Goal: Obtain resource: Obtain resource

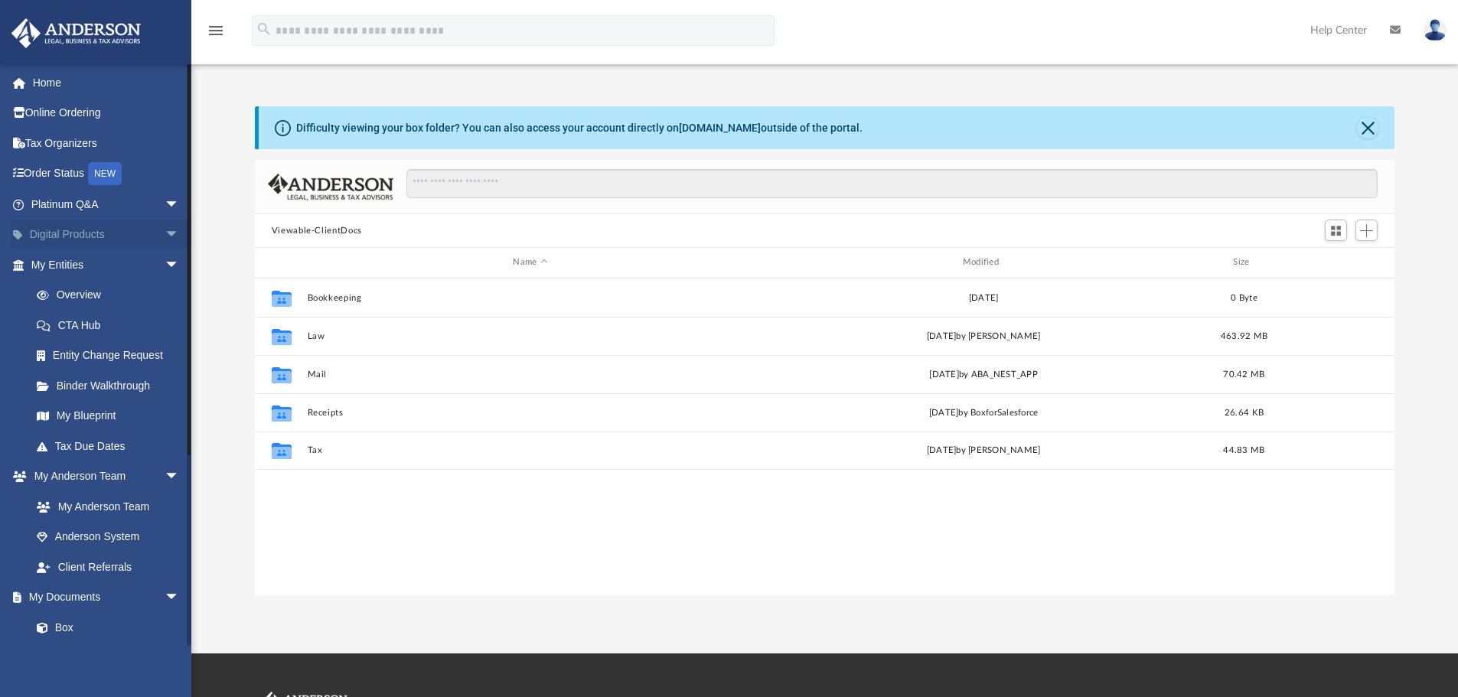
scroll to position [337, 1128]
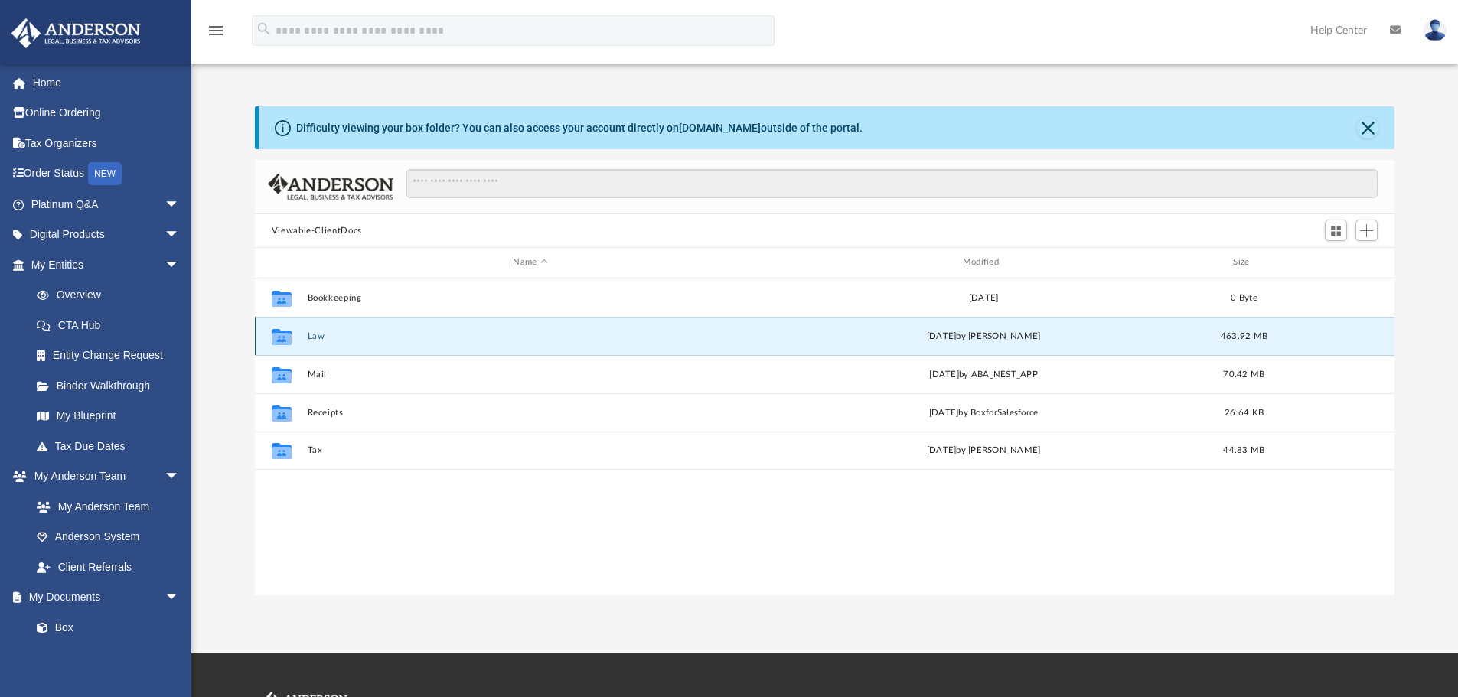
click at [314, 338] on button "Law" at bounding box center [530, 336] width 446 height 10
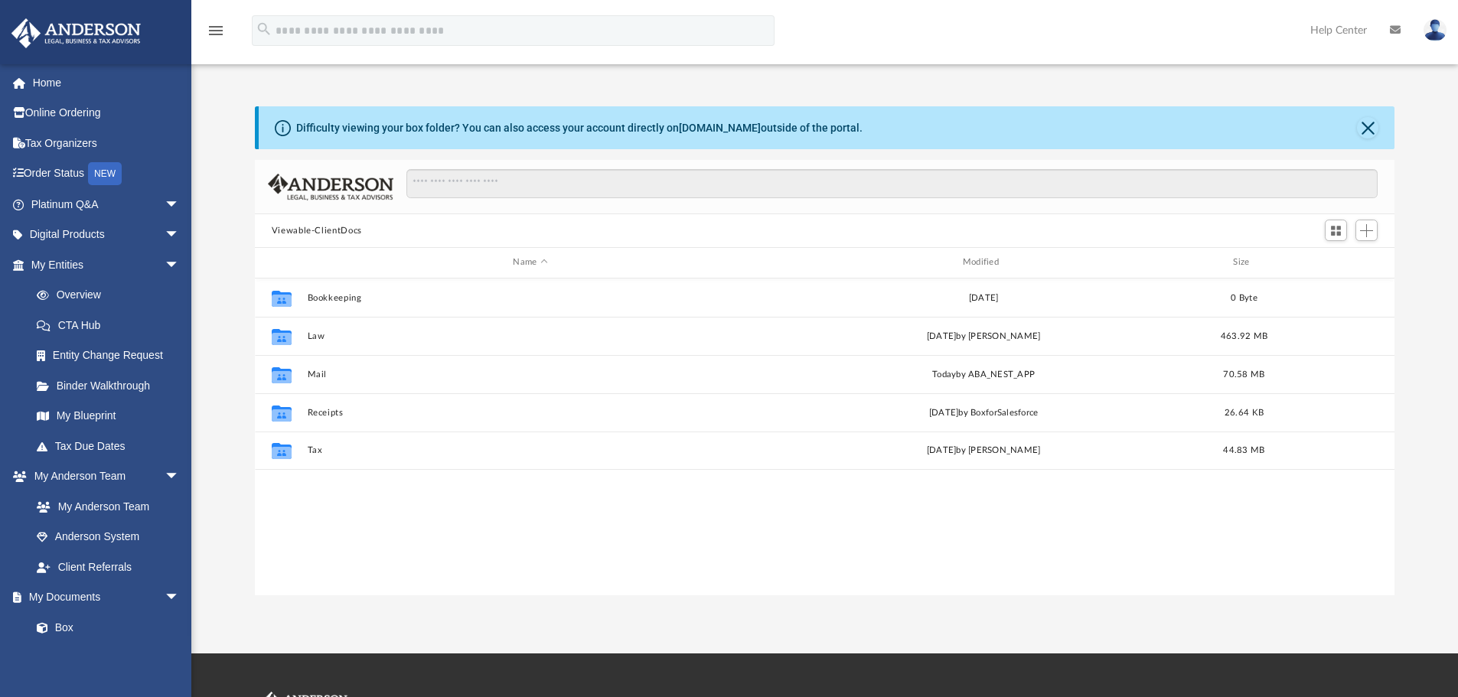
scroll to position [337, 1128]
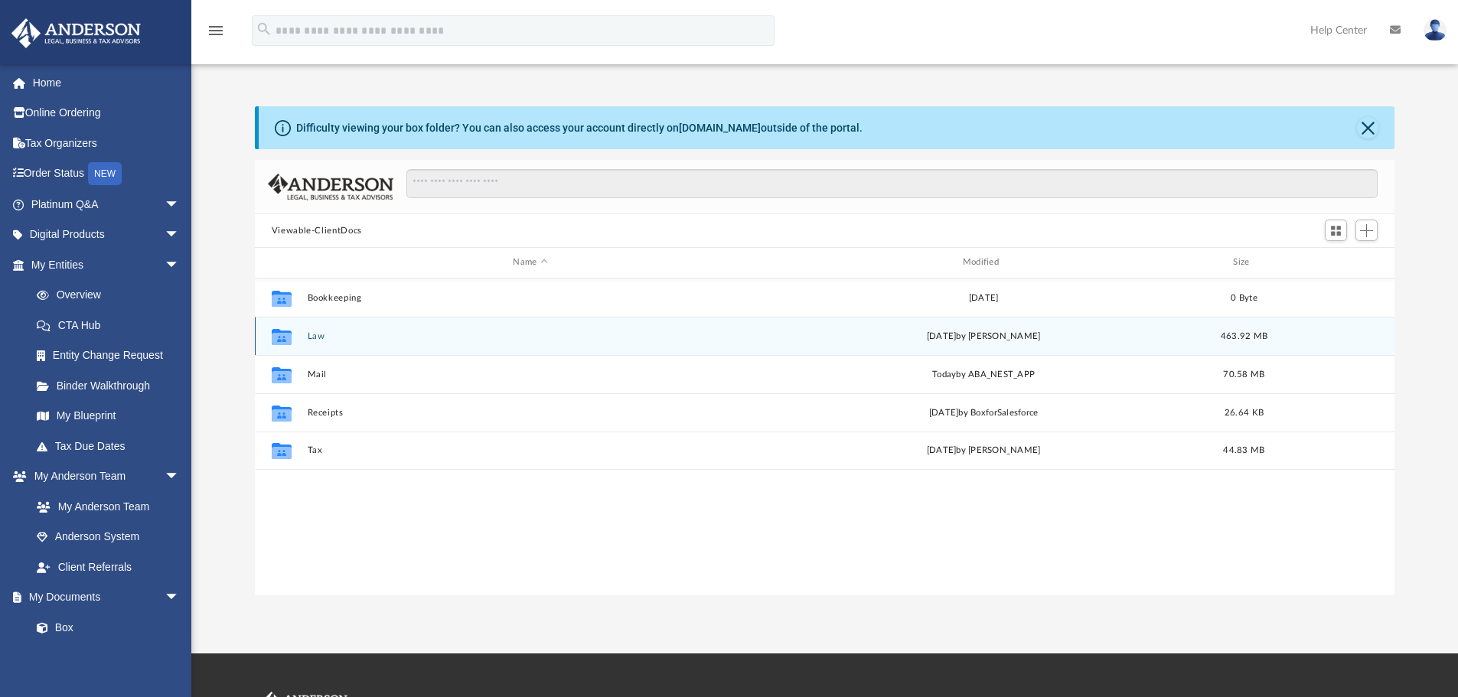
click at [319, 336] on button "Law" at bounding box center [530, 336] width 446 height 10
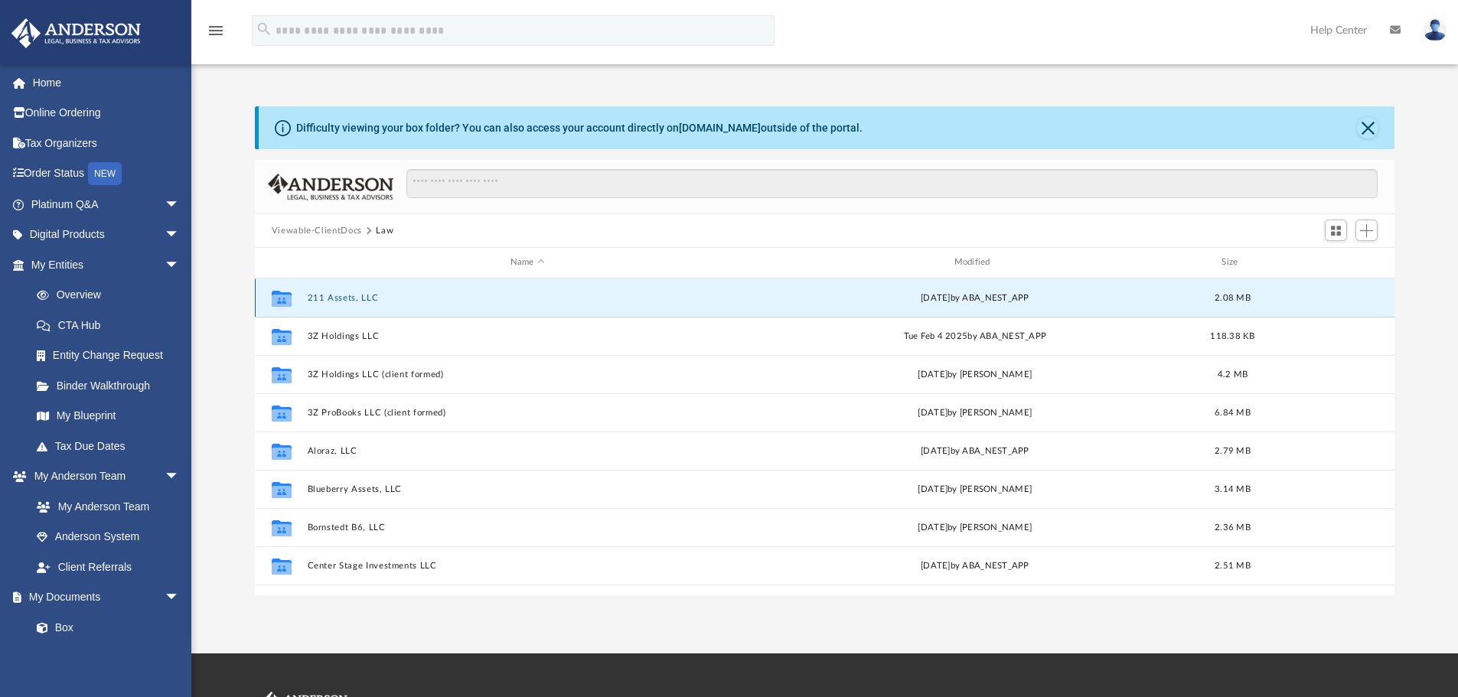
click at [340, 295] on button "211 Assets, LLC" at bounding box center [527, 298] width 441 height 10
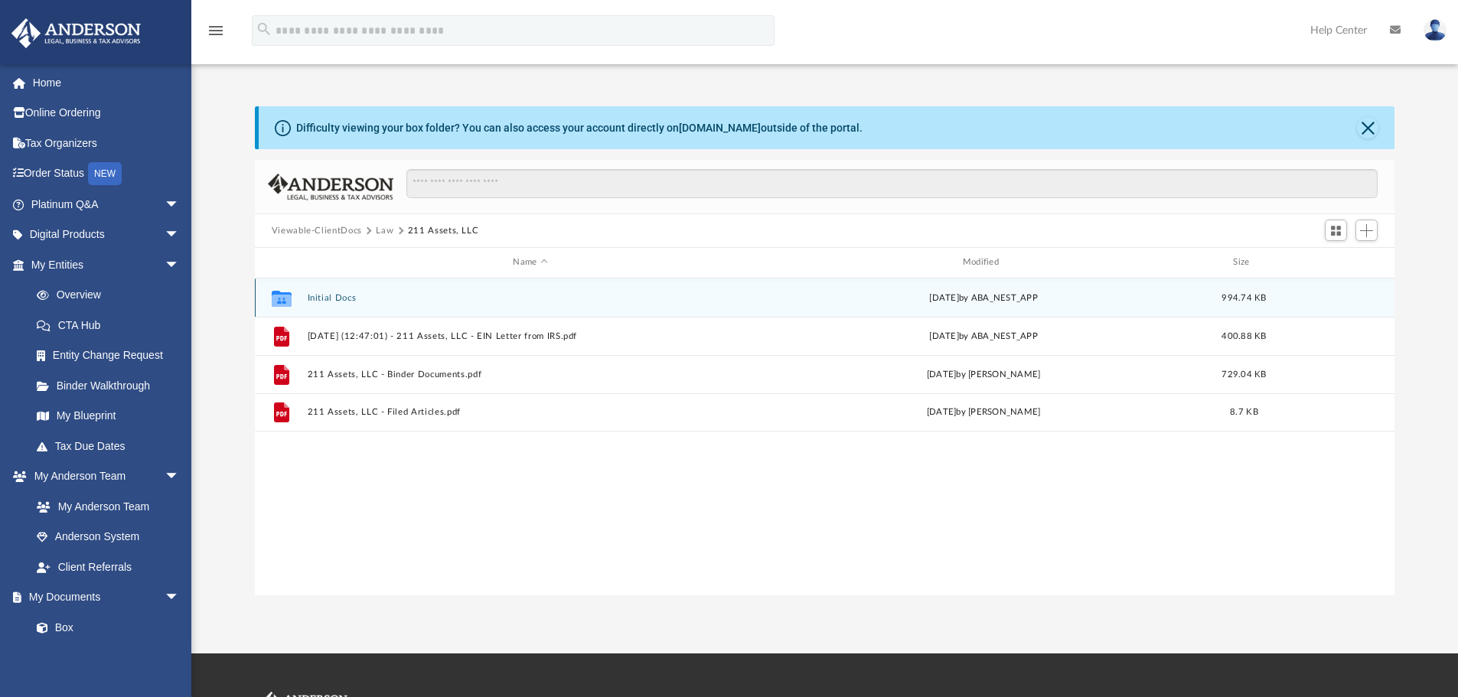
click at [327, 294] on button "Initial Docs" at bounding box center [530, 298] width 446 height 10
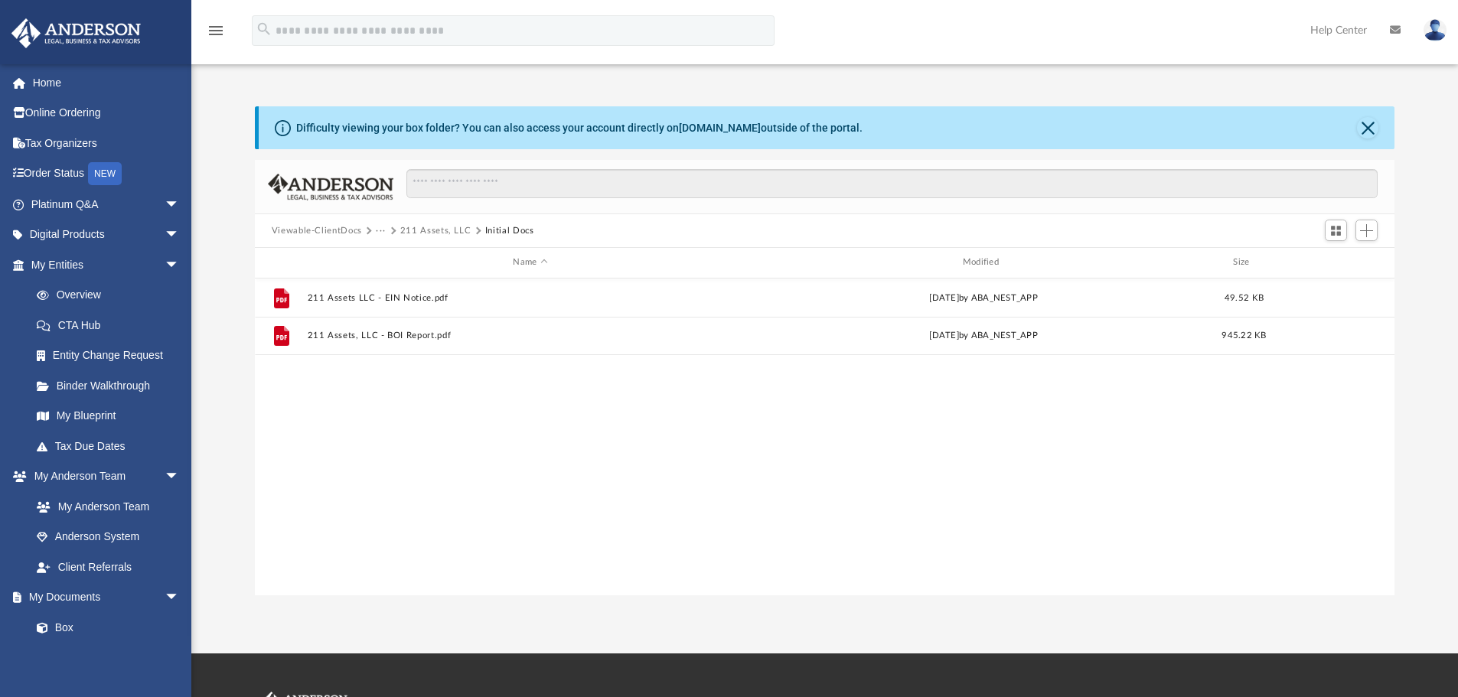
click at [446, 227] on button "211 Assets, LLC" at bounding box center [435, 231] width 71 height 14
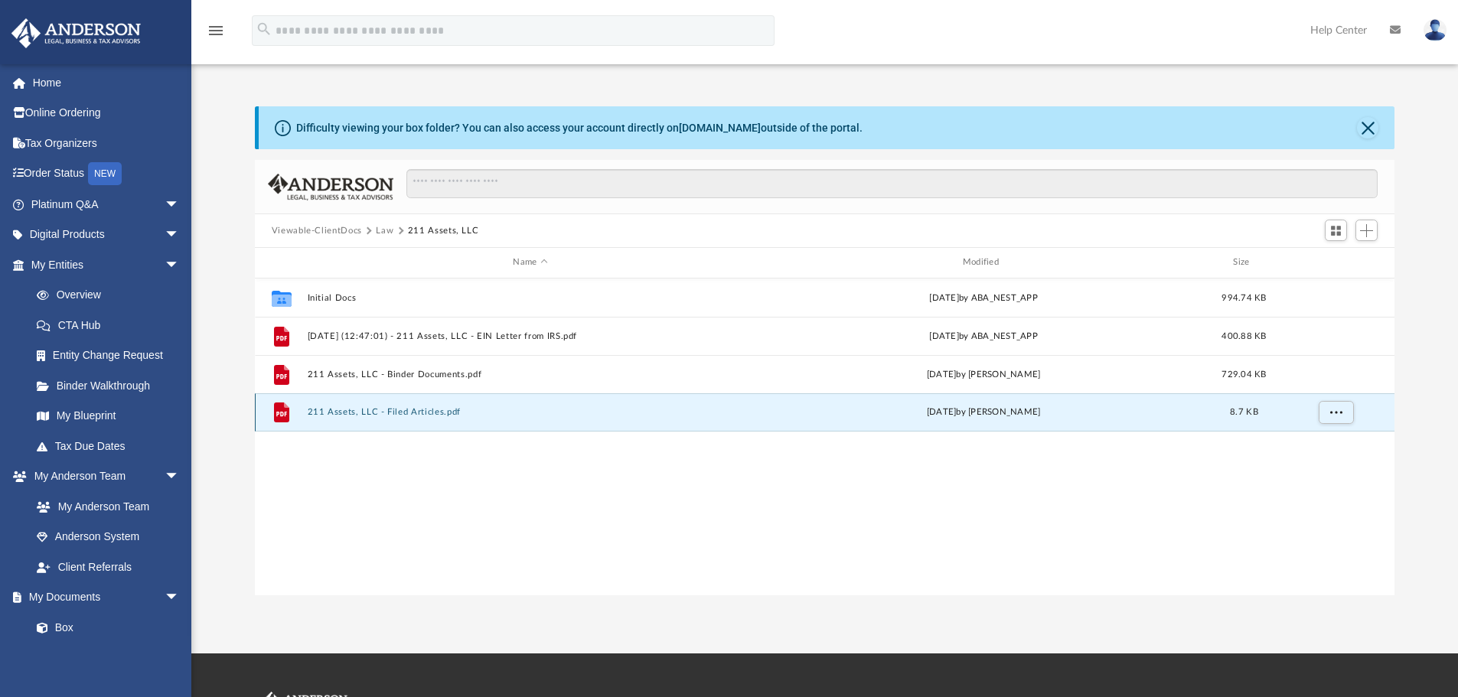
click at [413, 413] on button "211 Assets, LLC - Filed Articles.pdf" at bounding box center [530, 412] width 446 height 10
